Goal: Transaction & Acquisition: Purchase product/service

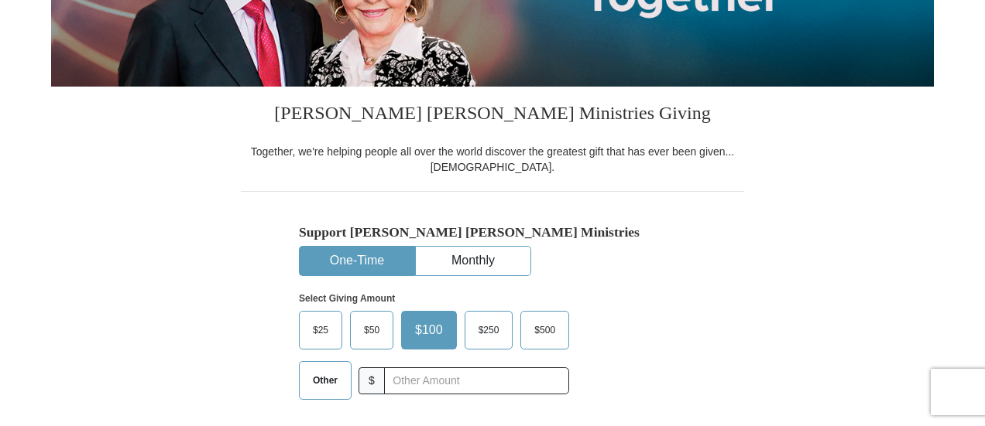
scroll to position [387, 0]
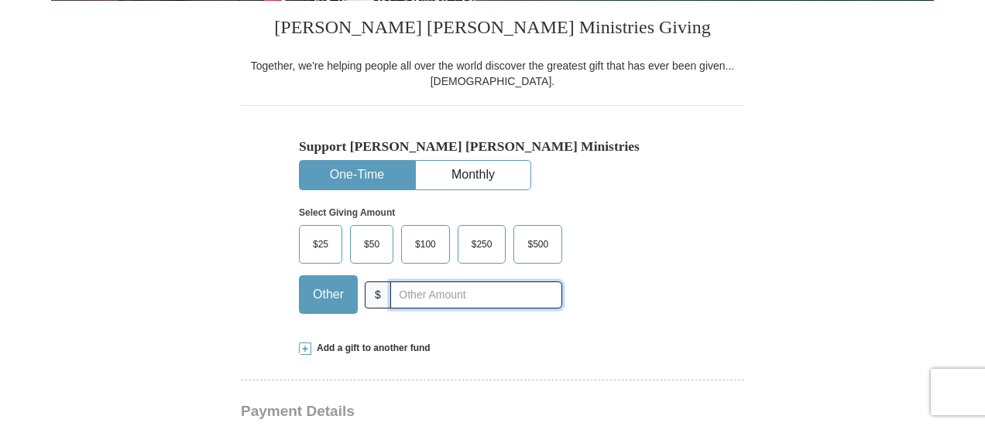
drag, startPoint x: 401, startPoint y: 294, endPoint x: 433, endPoint y: 321, distance: 41.7
click at [401, 294] on input "text" at bounding box center [476, 295] width 172 height 27
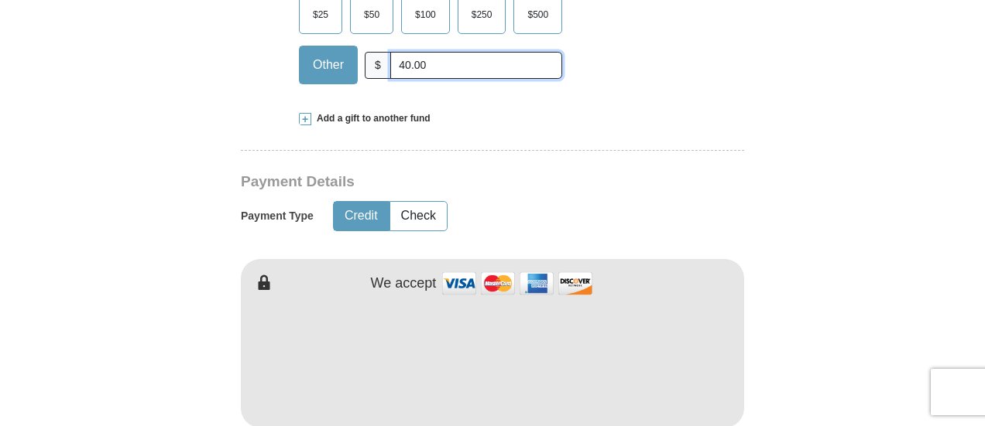
scroll to position [774, 0]
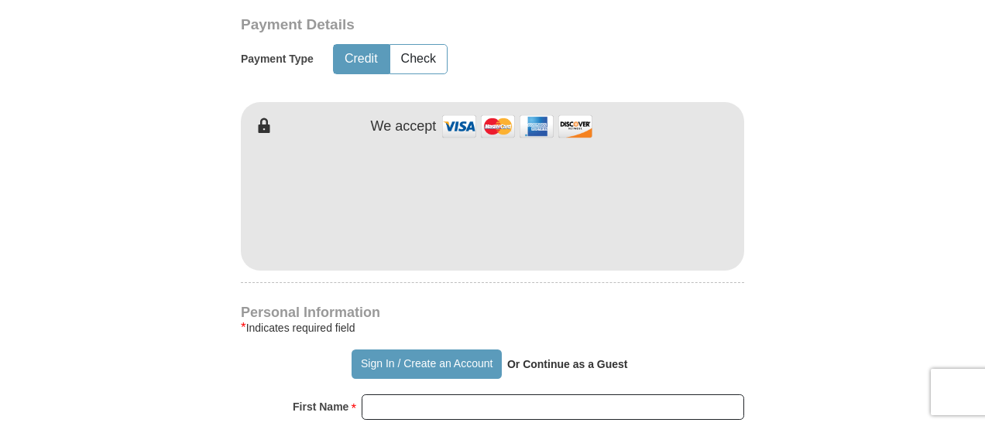
type input "40.00"
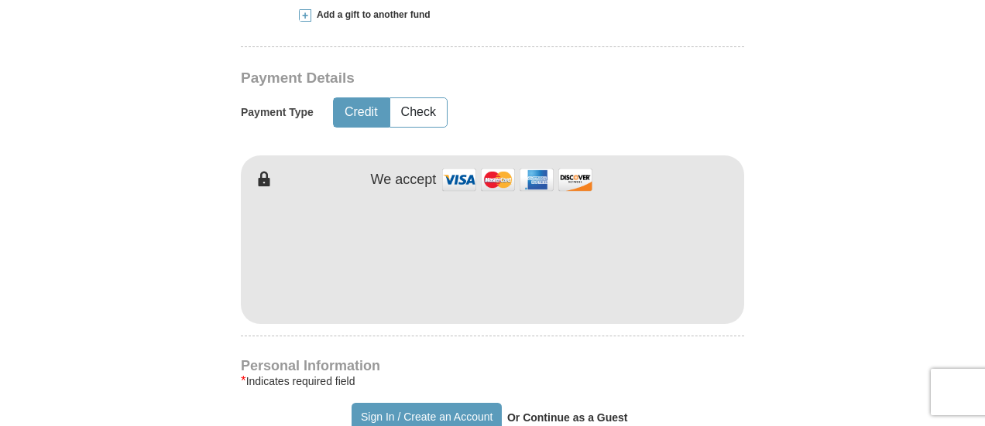
scroll to position [697, 0]
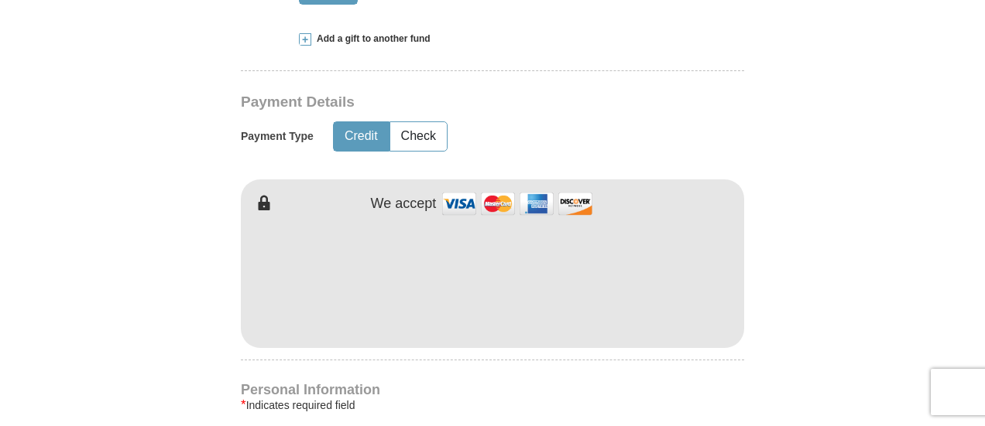
type input "[PERSON_NAME]"
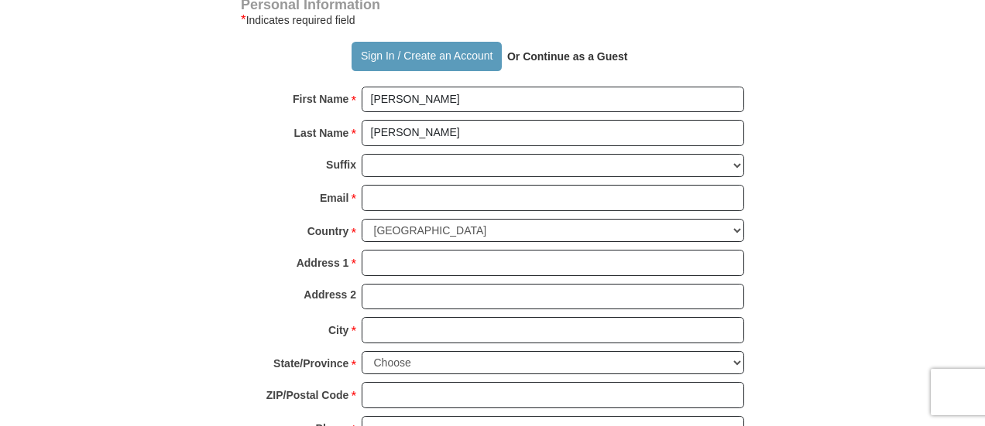
scroll to position [1084, 0]
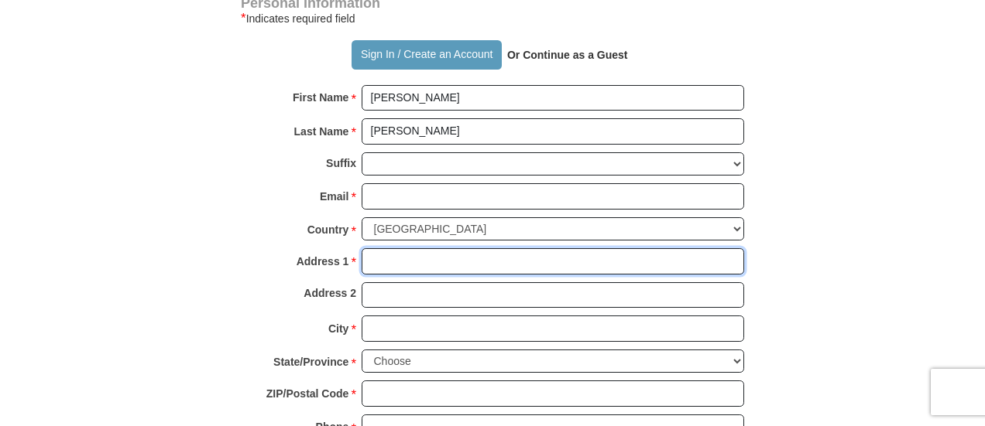
click at [385, 256] on input "Address 1 *" at bounding box center [552, 261] width 382 height 26
type input "[STREET_ADDRESS]"
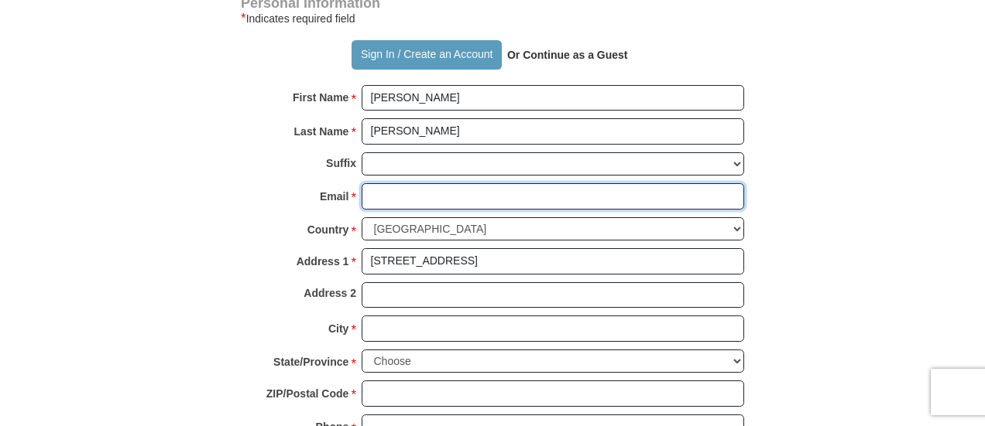
type input "[PERSON_NAME][EMAIL_ADDRESS][PERSON_NAME][DOMAIN_NAME]"
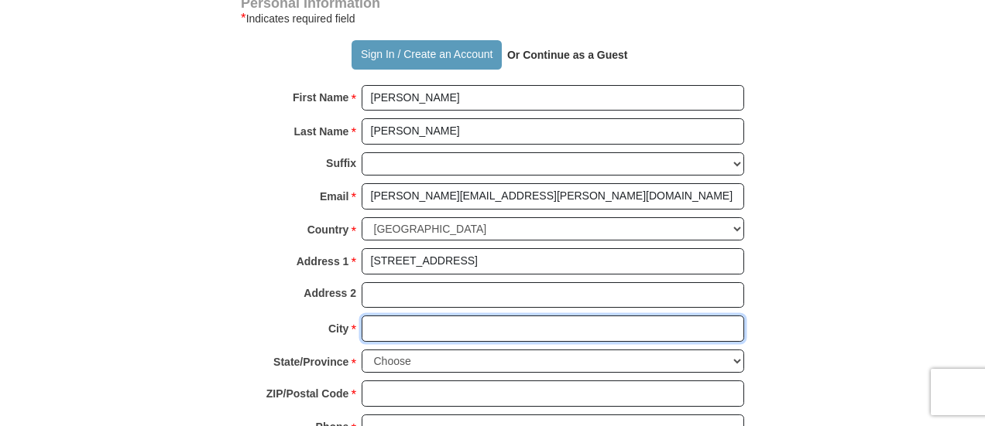
type input "[PERSON_NAME][GEOGRAPHIC_DATA]"
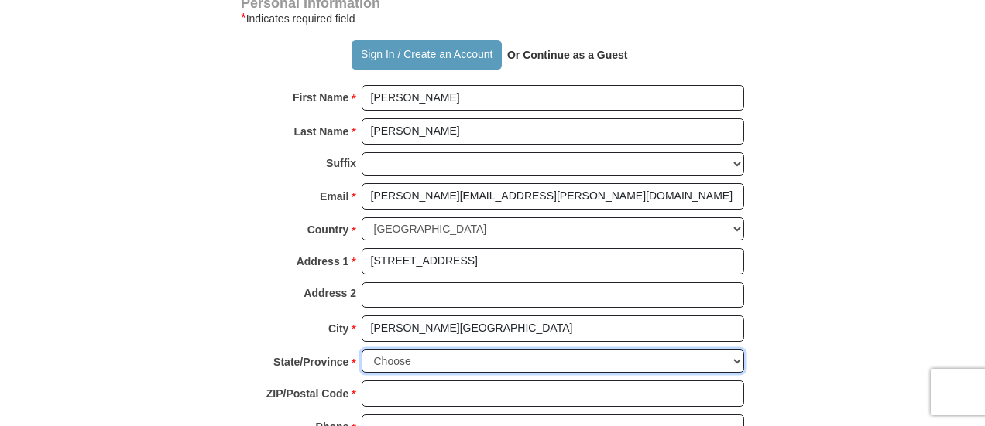
select select "[GEOGRAPHIC_DATA]"
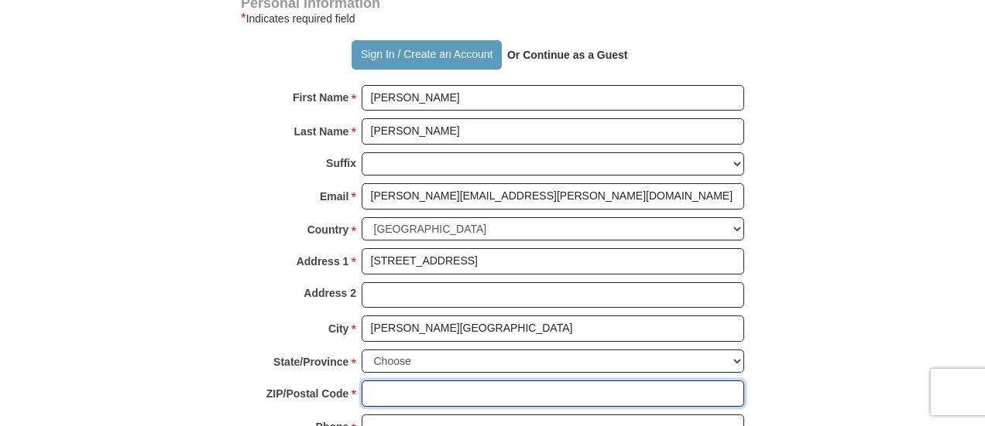
type input "76087"
type input "6825510919"
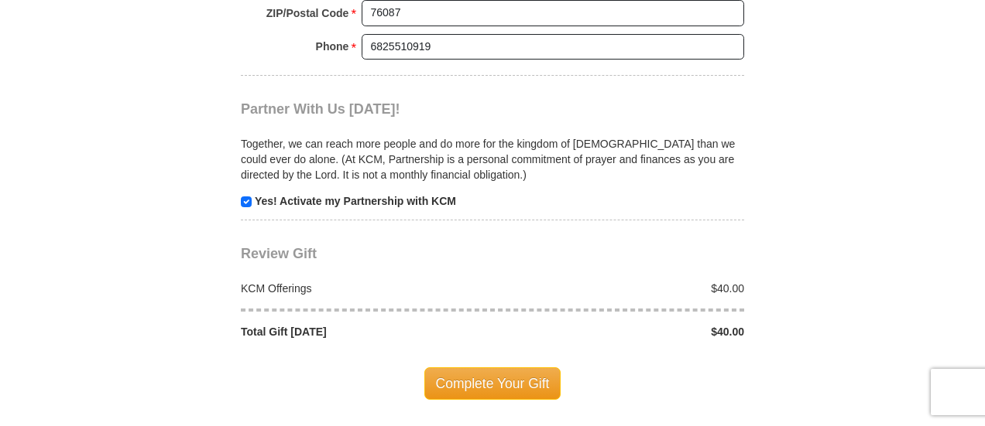
scroll to position [1548, 0]
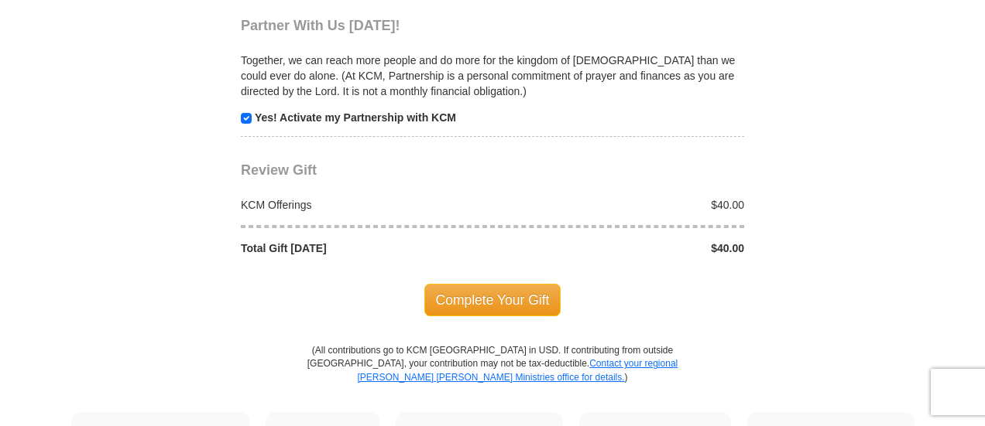
click at [478, 286] on span "Complete Your Gift" at bounding box center [492, 300] width 137 height 33
